Goal: Task Accomplishment & Management: Complete application form

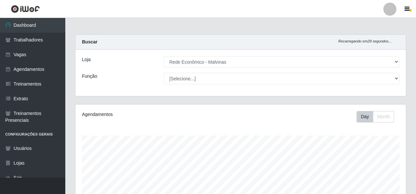
select select "194"
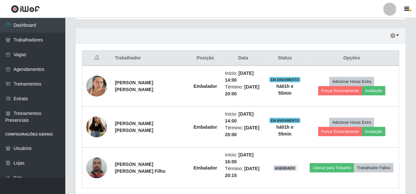
scroll to position [135, 330]
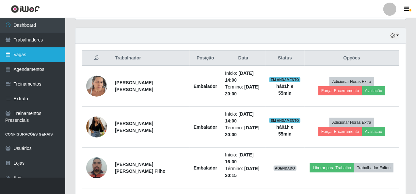
click at [28, 52] on link "Vagas" at bounding box center [32, 54] width 65 height 15
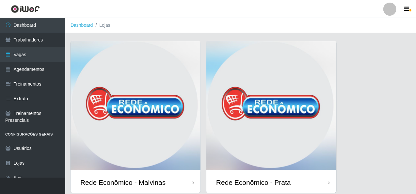
click at [154, 114] on img at bounding box center [135, 106] width 130 height 130
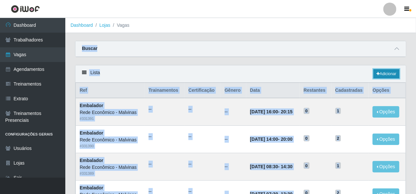
click at [381, 71] on link "Adicionar" at bounding box center [386, 73] width 26 height 9
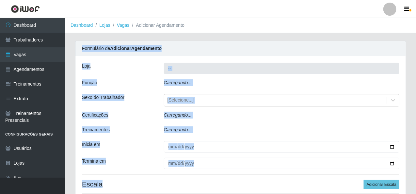
type input "Rede Econômico - Malvinas"
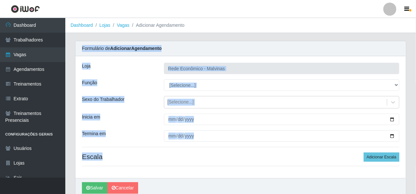
click at [140, 73] on div "Loja" at bounding box center [118, 68] width 82 height 11
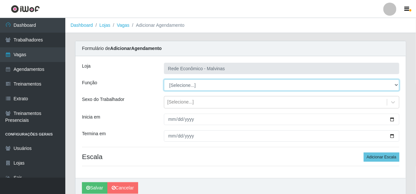
click at [396, 86] on select "[Selecione...] Embalador Embalador + Embalador ++ Operador de Caixa Operador de…" at bounding box center [281, 84] width 235 height 11
select select "1"
click at [164, 79] on select "[Selecione...] Embalador Embalador + Embalador ++ Operador de Caixa Operador de…" at bounding box center [281, 84] width 235 height 11
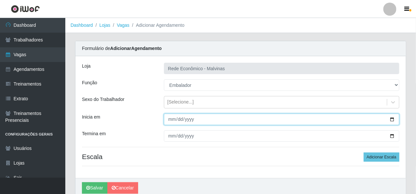
click at [168, 119] on input "Inicia em" at bounding box center [281, 118] width 235 height 11
type input "[DATE]"
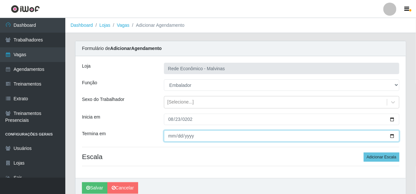
click at [168, 137] on input "Termina em" at bounding box center [281, 135] width 235 height 11
type input "[DATE]"
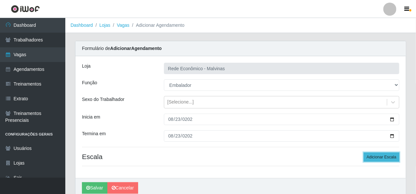
click at [385, 155] on button "Adicionar Escala" at bounding box center [381, 156] width 36 height 9
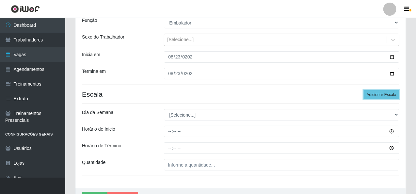
scroll to position [65, 0]
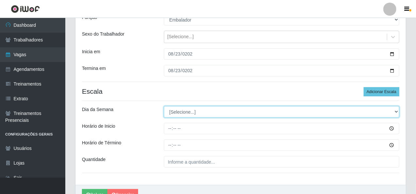
click at [174, 113] on select "[Selecione...] Segunda Terça Quarta Quinta Sexta Sábado Domingo" at bounding box center [281, 111] width 235 height 11
select select "6"
click at [164, 106] on select "[Selecione...] Segunda Terça Quarta Quinta Sexta Sábado Domingo" at bounding box center [281, 111] width 235 height 11
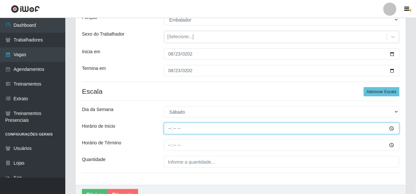
click at [168, 129] on input "Horário de Inicio" at bounding box center [281, 128] width 235 height 11
type input "07:30"
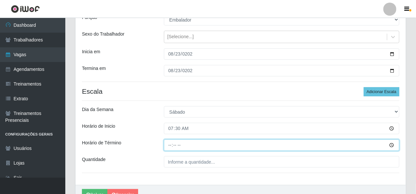
click at [170, 145] on input "Horário de Término" at bounding box center [281, 144] width 235 height 11
type input "13:30"
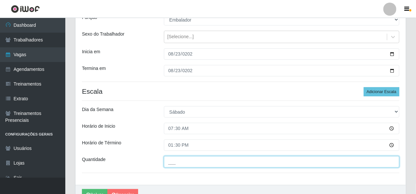
click at [173, 162] on input "___" at bounding box center [281, 161] width 235 height 11
type input "2__"
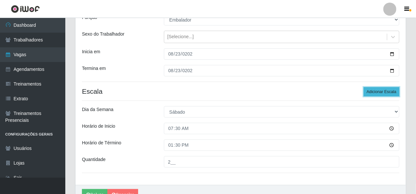
click at [378, 91] on button "Adicionar Escala" at bounding box center [381, 91] width 36 height 9
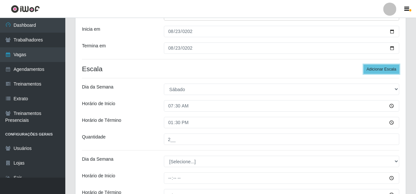
scroll to position [98, 0]
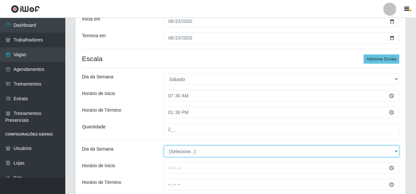
click at [181, 153] on select "[Selecione...] Segunda Terça Quarta Quinta Sexta Sábado Domingo" at bounding box center [281, 150] width 235 height 11
select select "6"
click at [164, 145] on select "[Selecione...] Segunda Terça Quarta Quinta Sexta Sábado Domingo" at bounding box center [281, 150] width 235 height 11
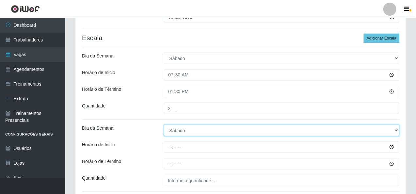
scroll to position [130, 0]
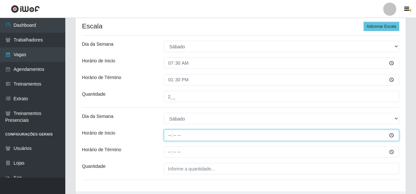
click at [171, 139] on input "Horário de Inicio" at bounding box center [281, 134] width 235 height 11
type input "08:00"
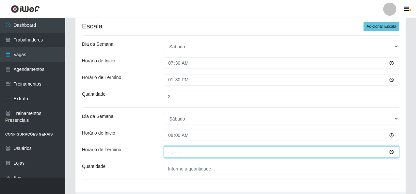
click at [168, 152] on input "Horário de Término" at bounding box center [281, 151] width 235 height 11
type input "14:00"
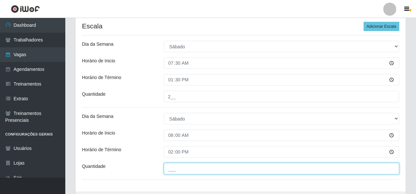
click at [167, 167] on input "___" at bounding box center [281, 168] width 235 height 11
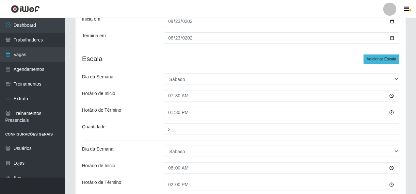
type input "1__"
click at [376, 58] on button "Adicionar Escala" at bounding box center [381, 58] width 36 height 9
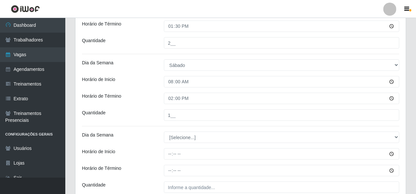
scroll to position [196, 0]
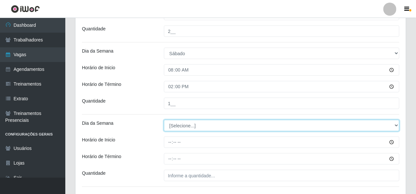
click at [396, 125] on select "[Selecione...] Segunda Terça Quarta Quinta Sexta Sábado Domingo" at bounding box center [281, 125] width 235 height 11
select select "6"
click at [164, 120] on select "[Selecione...] Segunda Terça Quarta Quinta Sexta Sábado Domingo" at bounding box center [281, 125] width 235 height 11
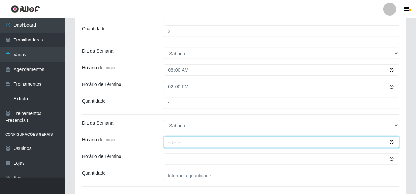
click at [172, 140] on input "Horário de Inicio" at bounding box center [281, 141] width 235 height 11
type input "14:00"
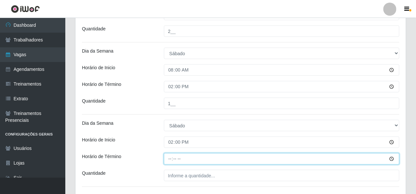
click at [167, 156] on input "Horário de Término" at bounding box center [281, 158] width 235 height 11
type input "20:00"
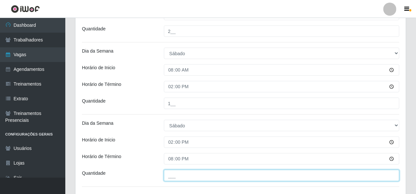
click at [165, 176] on input "___" at bounding box center [281, 175] width 235 height 11
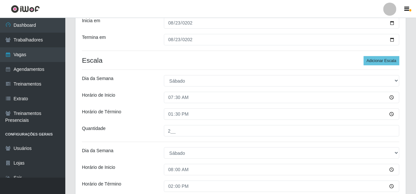
scroll to position [65, 0]
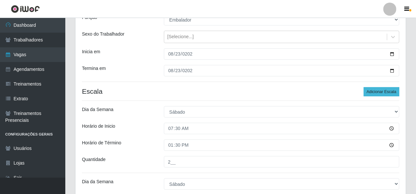
type input "2__"
click at [379, 90] on button "Adicionar Escala" at bounding box center [381, 91] width 36 height 9
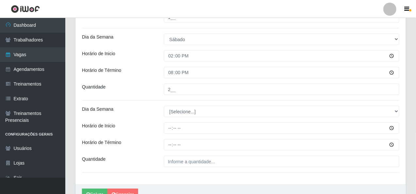
scroll to position [294, 0]
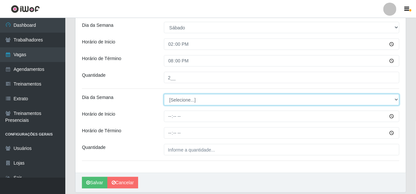
click at [395, 99] on select "[Selecione...] Segunda Terça Quarta Quinta Sexta Sábado Domingo" at bounding box center [281, 99] width 235 height 11
select select "6"
click at [164, 94] on select "[Selecione...] Segunda Terça Quarta Quinta Sexta Sábado Domingo" at bounding box center [281, 99] width 235 height 11
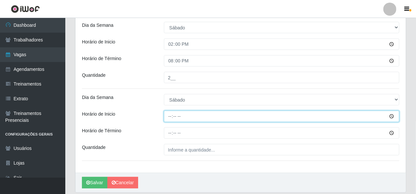
click at [166, 118] on input "Horário de Inicio" at bounding box center [281, 116] width 235 height 11
type input "16:00"
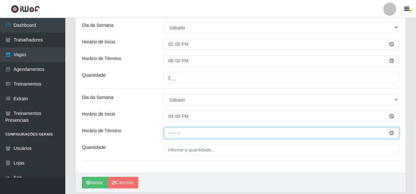
click at [168, 134] on input "Horário de Término" at bounding box center [281, 132] width 235 height 11
type input "20:15"
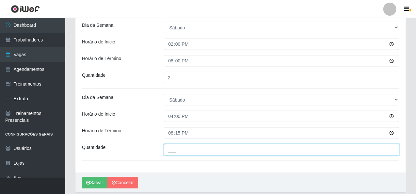
click at [171, 149] on input "___" at bounding box center [281, 149] width 235 height 11
type input "1__"
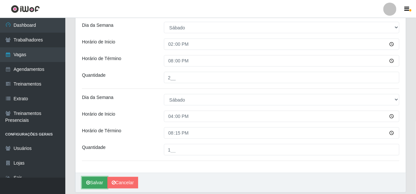
click at [101, 178] on button "Salvar" at bounding box center [94, 182] width 25 height 11
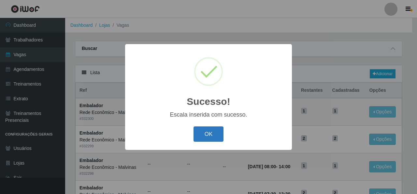
click at [211, 136] on button "OK" at bounding box center [209, 133] width 30 height 15
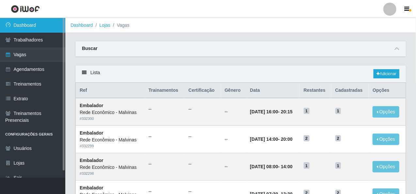
click at [40, 25] on link "Dashboard" at bounding box center [32, 25] width 65 height 15
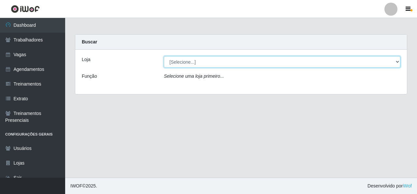
click at [397, 59] on select "[Selecione...] Rede Econômico - Malvinas Rede Econômico - Prata" at bounding box center [282, 61] width 237 height 11
select select "194"
click at [164, 56] on select "[Selecione...] Rede Econômico - Malvinas Rede Econômico - Prata" at bounding box center [282, 61] width 237 height 11
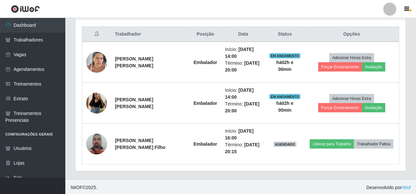
scroll to position [244, 0]
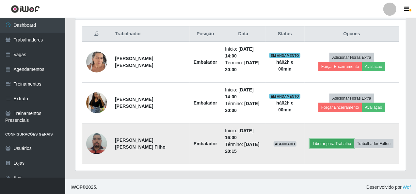
click at [316, 143] on button "Liberar para Trabalho" at bounding box center [332, 143] width 44 height 9
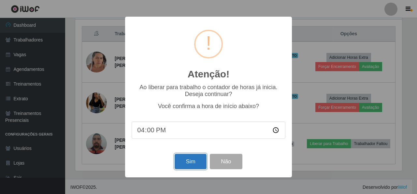
click at [184, 163] on button "Sim" at bounding box center [191, 161] width 32 height 15
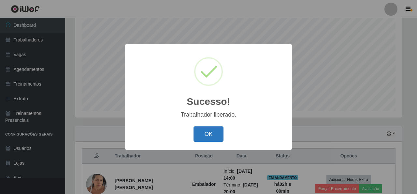
click at [205, 134] on button "OK" at bounding box center [209, 133] width 30 height 15
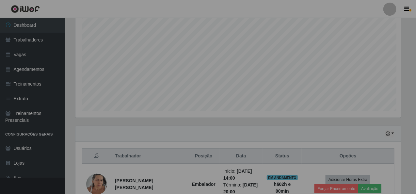
scroll to position [135, 330]
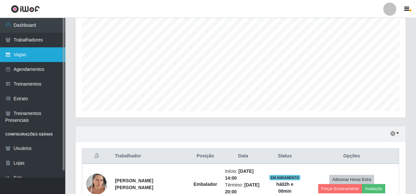
click at [21, 55] on link "Vagas" at bounding box center [32, 54] width 65 height 15
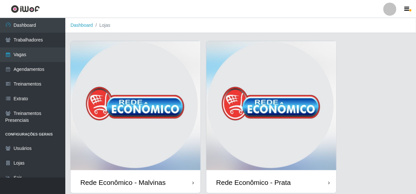
click at [115, 102] on img at bounding box center [135, 106] width 130 height 130
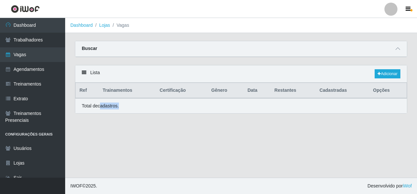
click at [115, 102] on p "Total de cadastros." at bounding box center [100, 105] width 37 height 7
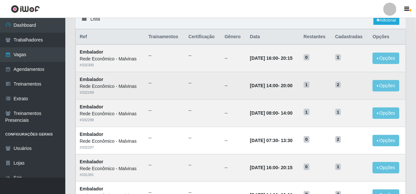
scroll to position [65, 0]
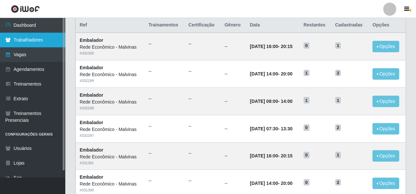
click at [34, 36] on link "Trabalhadores" at bounding box center [32, 40] width 65 height 15
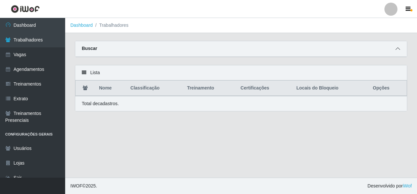
click at [399, 49] on icon at bounding box center [398, 48] width 5 height 5
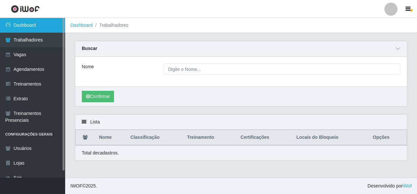
click at [22, 25] on link "Dashboard" at bounding box center [32, 25] width 65 height 15
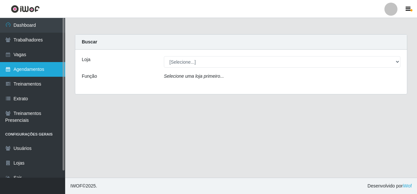
click at [42, 70] on link "Agendamentos" at bounding box center [32, 69] width 65 height 15
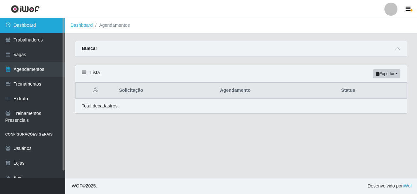
click at [33, 25] on link "Dashboard" at bounding box center [32, 25] width 65 height 15
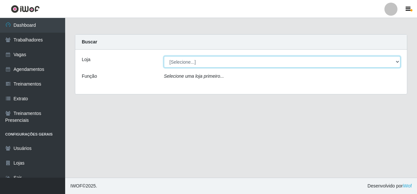
click at [397, 63] on select "[Selecione...] Rede Econômico - Malvinas Rede Econômico - Prata" at bounding box center [282, 61] width 237 height 11
select select "194"
click at [164, 56] on select "[Selecione...] Rede Econômico - Malvinas Rede Econômico - Prata" at bounding box center [282, 61] width 237 height 11
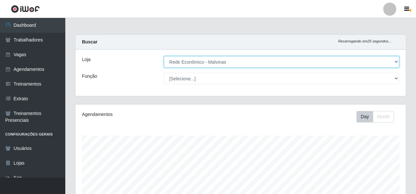
click at [398, 61] on select "[Selecione...] Rede Econômico - Malvinas Rede Econômico - Prata" at bounding box center [281, 61] width 235 height 11
click at [164, 56] on select "[Selecione...] Rede Econômico - Malvinas Rede Econômico - Prata" at bounding box center [281, 61] width 235 height 11
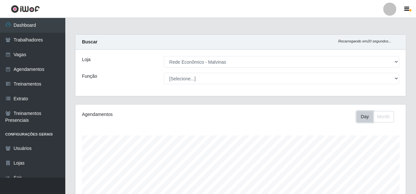
click at [360, 119] on button "Day" at bounding box center [364, 116] width 17 height 11
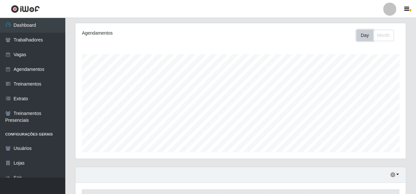
scroll to position [179, 0]
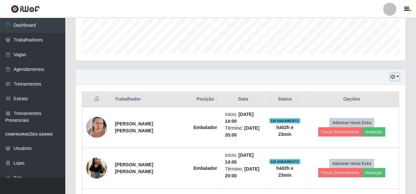
click at [398, 76] on button "button" at bounding box center [394, 77] width 9 height 8
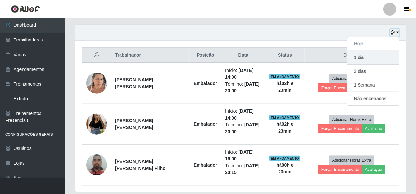
scroll to position [212, 0]
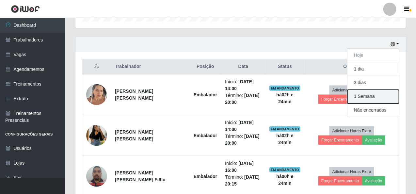
click at [362, 96] on button "1 Semana" at bounding box center [373, 97] width 52 height 14
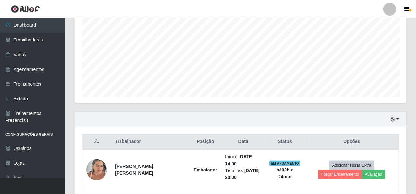
scroll to position [228, 0]
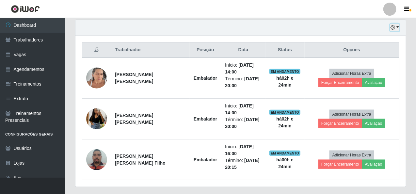
click at [397, 28] on button "button" at bounding box center [394, 28] width 9 height 8
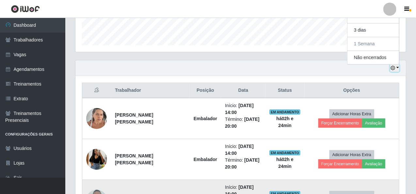
scroll to position [114, 0]
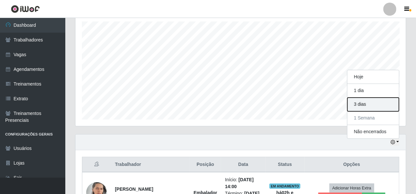
click at [362, 103] on button "3 dias" at bounding box center [373, 105] width 52 height 14
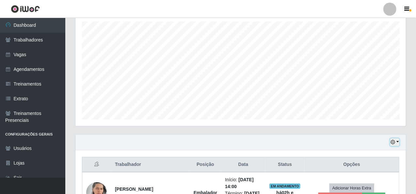
click at [398, 141] on button "button" at bounding box center [394, 142] width 9 height 8
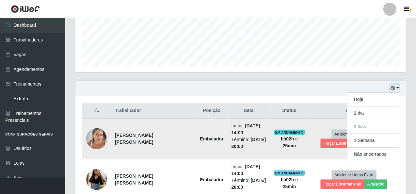
scroll to position [179, 0]
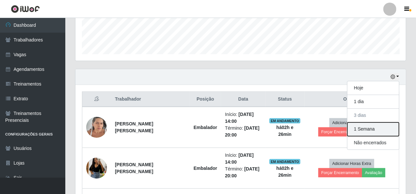
click at [362, 126] on button "1 Semana" at bounding box center [373, 129] width 52 height 14
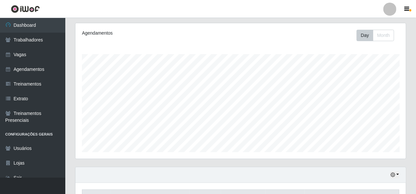
scroll to position [146, 0]
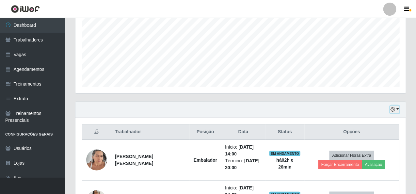
click at [396, 108] on button "button" at bounding box center [394, 110] width 9 height 8
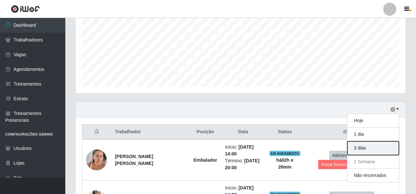
click at [364, 148] on button "3 dias" at bounding box center [373, 148] width 52 height 14
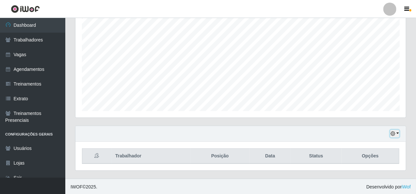
click at [399, 132] on button "button" at bounding box center [394, 134] width 9 height 8
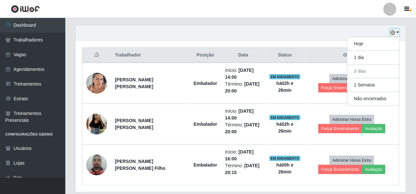
scroll to position [212, 0]
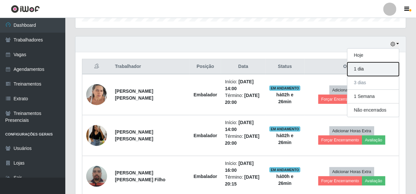
click at [368, 71] on button "1 dia" at bounding box center [373, 69] width 52 height 14
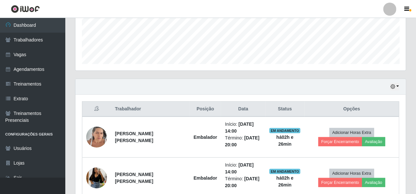
scroll to position [114, 0]
